Goal: Transaction & Acquisition: Download file/media

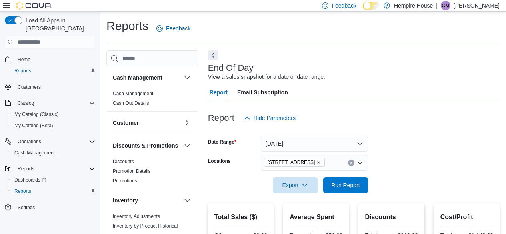
scroll to position [255, 0]
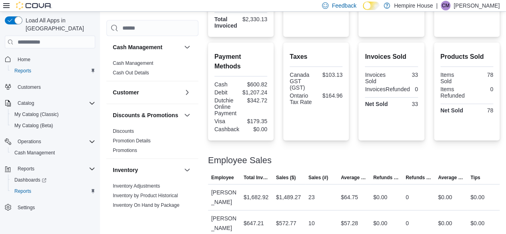
scroll to position [255, 0]
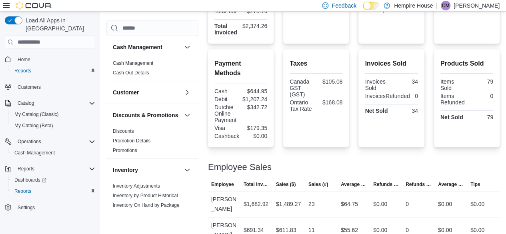
scroll to position [255, 0]
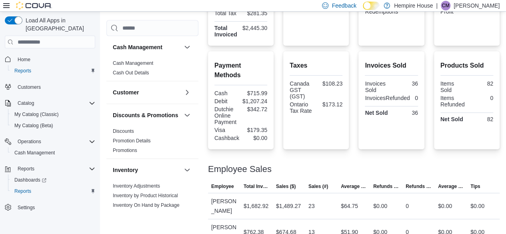
scroll to position [255, 0]
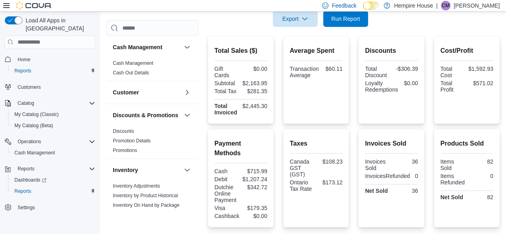
scroll to position [255, 0]
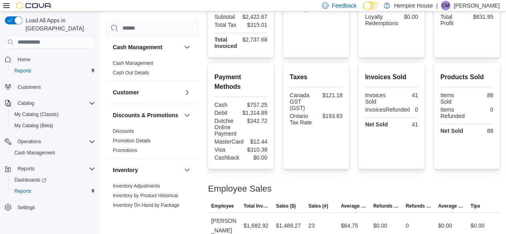
scroll to position [263, 0]
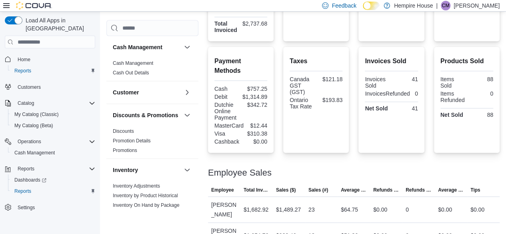
scroll to position [263, 0]
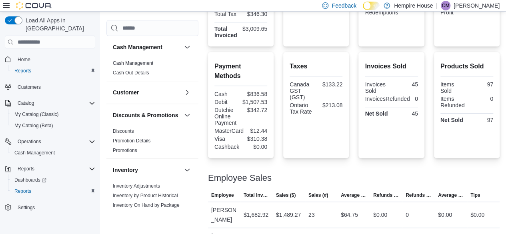
scroll to position [263, 0]
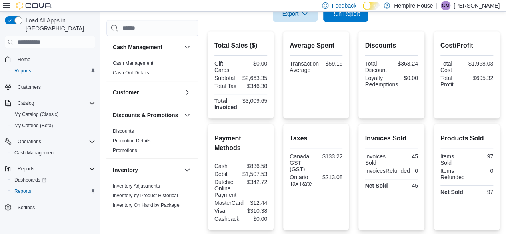
scroll to position [263, 0]
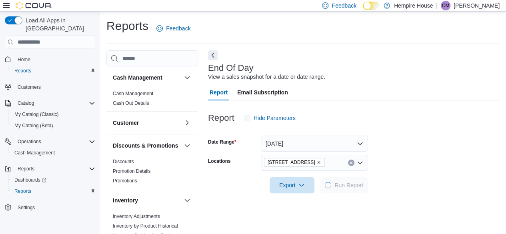
scroll to position [14, 0]
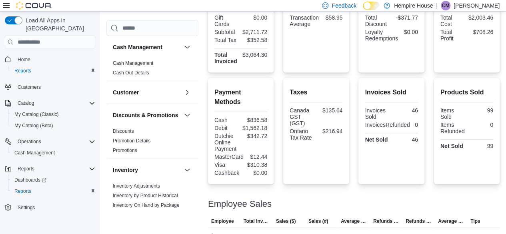
scroll to position [263, 0]
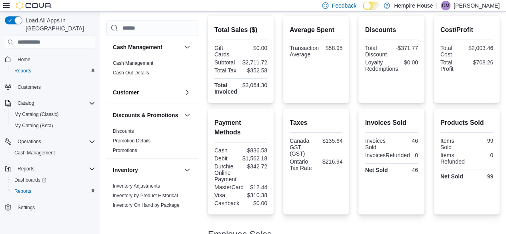
scroll to position [263, 0]
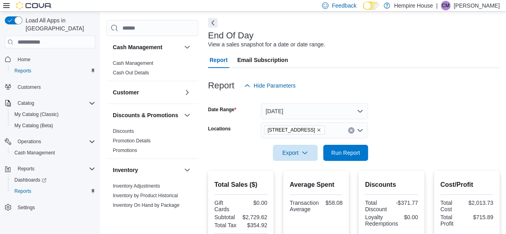
scroll to position [32, 0]
click at [303, 153] on icon "button" at bounding box center [305, 153] width 6 height 6
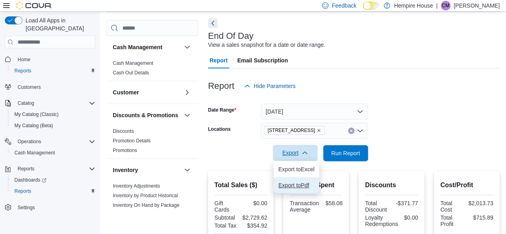
click at [293, 184] on span "Export to Pdf" at bounding box center [297, 185] width 36 height 6
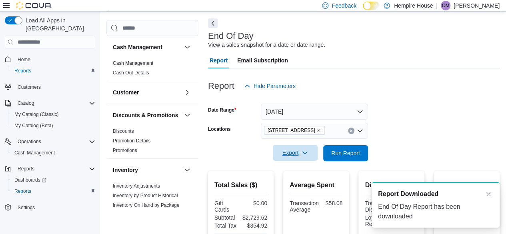
scroll to position [0, 0]
